Goal: Complete application form: Complete application form

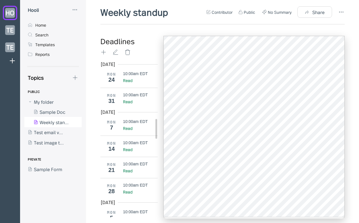
click at [103, 52] on icon at bounding box center [104, 52] width 4 height 4
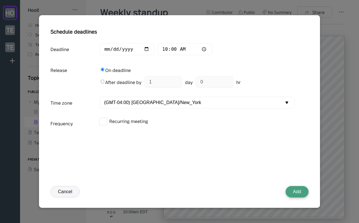
click at [161, 189] on button "Add" at bounding box center [297, 191] width 23 height 11
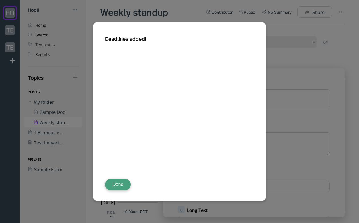
click at [115, 185] on button "Done" at bounding box center [118, 184] width 26 height 11
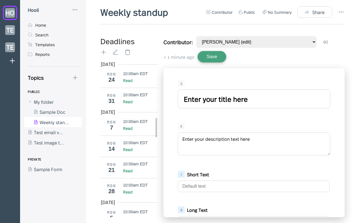
click at [161, 98] on input "Enter your title here" at bounding box center [254, 99] width 153 height 19
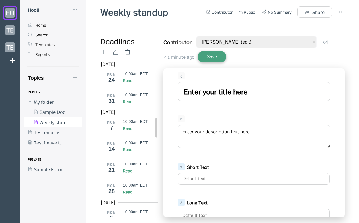
scroll to position [2, 0]
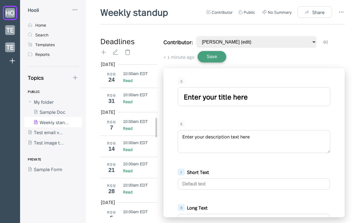
click at [161, 80] on div "5" at bounding box center [254, 81] width 153 height 7
click at [161, 127] on div "6 Enter your description text here" at bounding box center [254, 138] width 164 height 40
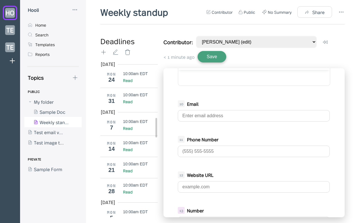
scroll to position [205, 0]
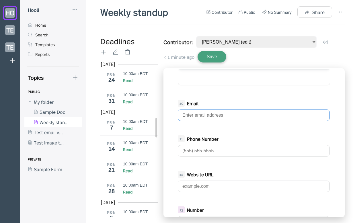
click at [161, 118] on input "text" at bounding box center [254, 115] width 152 height 11
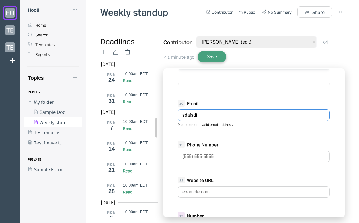
type input "sdafsdf"
click at [161, 158] on div "5 Enter your title here 6 Enter your description text here 7 Short Text 8 Long …" at bounding box center [254, 142] width 181 height 149
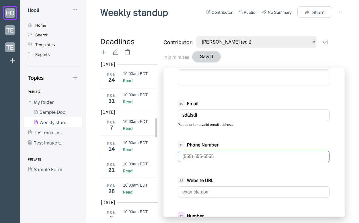
click at [161, 151] on input "tel" at bounding box center [254, 156] width 152 height 11
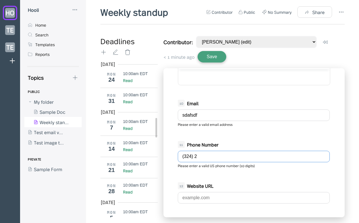
type input "(324) 23"
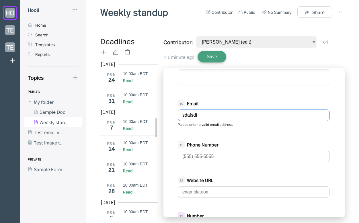
click at [161, 119] on input "sdafsdf" at bounding box center [254, 115] width 152 height 11
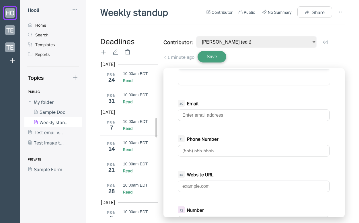
click at [161, 107] on div "Email" at bounding box center [250, 103] width 127 height 6
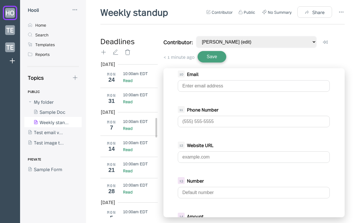
scroll to position [236, 0]
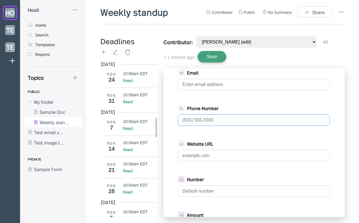
click at [161, 121] on input "tel" at bounding box center [254, 120] width 152 height 11
click at [161, 147] on b "Website URL" at bounding box center [200, 144] width 26 height 6
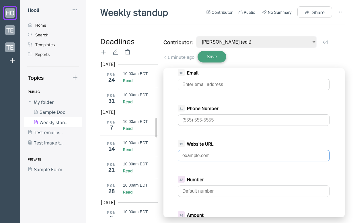
click at [161, 157] on input "text" at bounding box center [254, 155] width 152 height 11
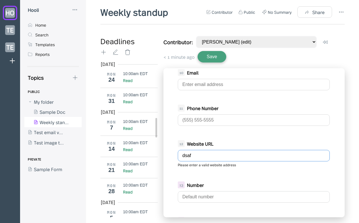
type input "dsafs"
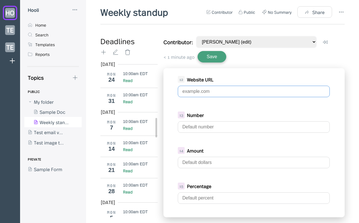
scroll to position [305, 0]
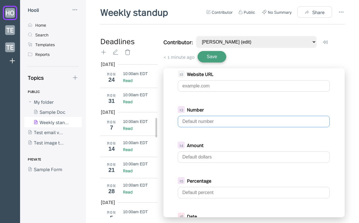
click at [161, 125] on input "text" at bounding box center [254, 121] width 152 height 11
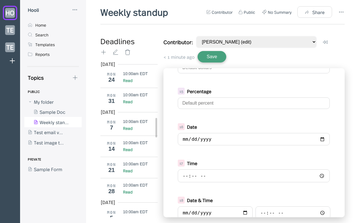
scroll to position [397, 0]
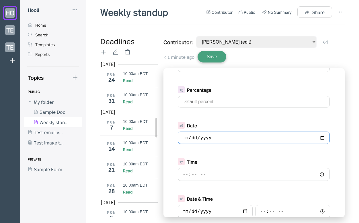
click at [161, 140] on input "date" at bounding box center [254, 138] width 152 height 12
click at [161, 128] on div "Date" at bounding box center [250, 125] width 127 height 6
click at [161, 141] on div "5 Enter your title here 6 Enter your description text here 7 Short Text 8 Long …" at bounding box center [254, 142] width 181 height 149
click at [161, 141] on input "date" at bounding box center [254, 138] width 152 height 12
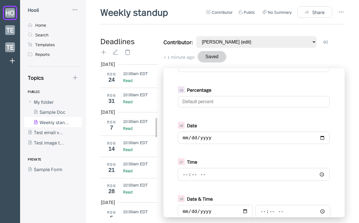
click at [161, 127] on div "16 Date" at bounding box center [254, 125] width 153 height 7
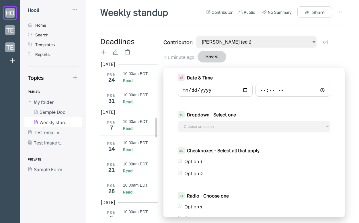
scroll to position [529, 0]
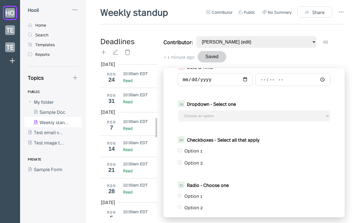
click at [161, 152] on div "Option 1" at bounding box center [254, 150] width 153 height 9
click at [161, 201] on div "Option 1" at bounding box center [254, 196] width 153 height 9
click at [161, 200] on div "Option 1" at bounding box center [254, 196] width 153 height 9
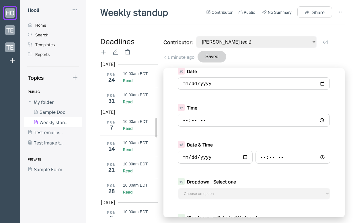
scroll to position [448, 0]
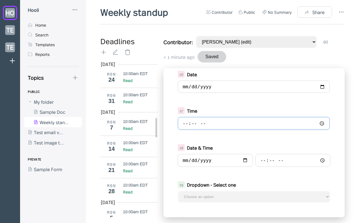
click at [161, 127] on input "time" at bounding box center [254, 123] width 152 height 13
click at [161, 138] on div "5 Enter your title here 6 Enter your description text here 7 Short Text 8 Long …" at bounding box center [254, 142] width 181 height 149
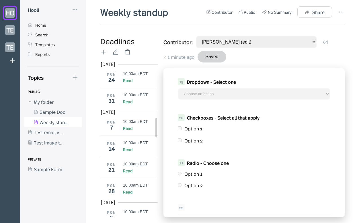
scroll to position [538, 0]
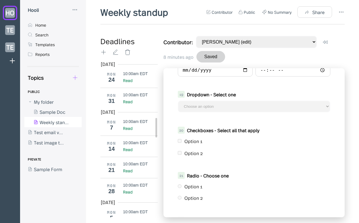
click at [73, 75] on icon at bounding box center [75, 78] width 6 height 6
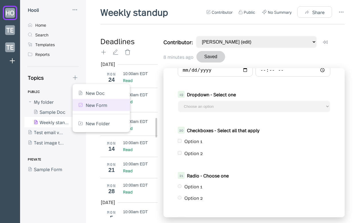
click at [83, 102] on div "New Form" at bounding box center [101, 105] width 57 height 12
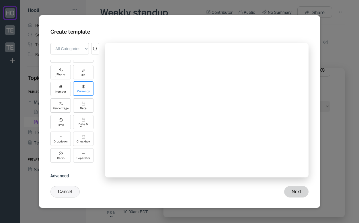
scroll to position [60, 0]
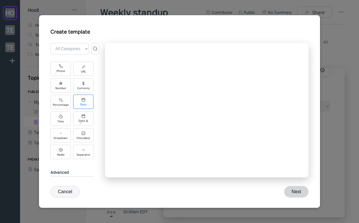
click at [87, 104] on div "Date" at bounding box center [83, 104] width 7 height 3
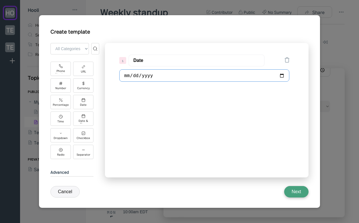
click at [145, 75] on input "date" at bounding box center [204, 75] width 170 height 12
click at [161, 90] on div "1 Date" at bounding box center [207, 110] width 204 height 135
click at [161, 75] on input "date" at bounding box center [204, 75] width 170 height 12
click at [161, 76] on input "date" at bounding box center [204, 75] width 170 height 12
type input "[DATE]"
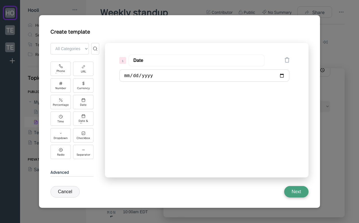
click at [161, 117] on div "1 Date [DATE]" at bounding box center [207, 110] width 204 height 135
